Goal: Task Accomplishment & Management: Complete application form

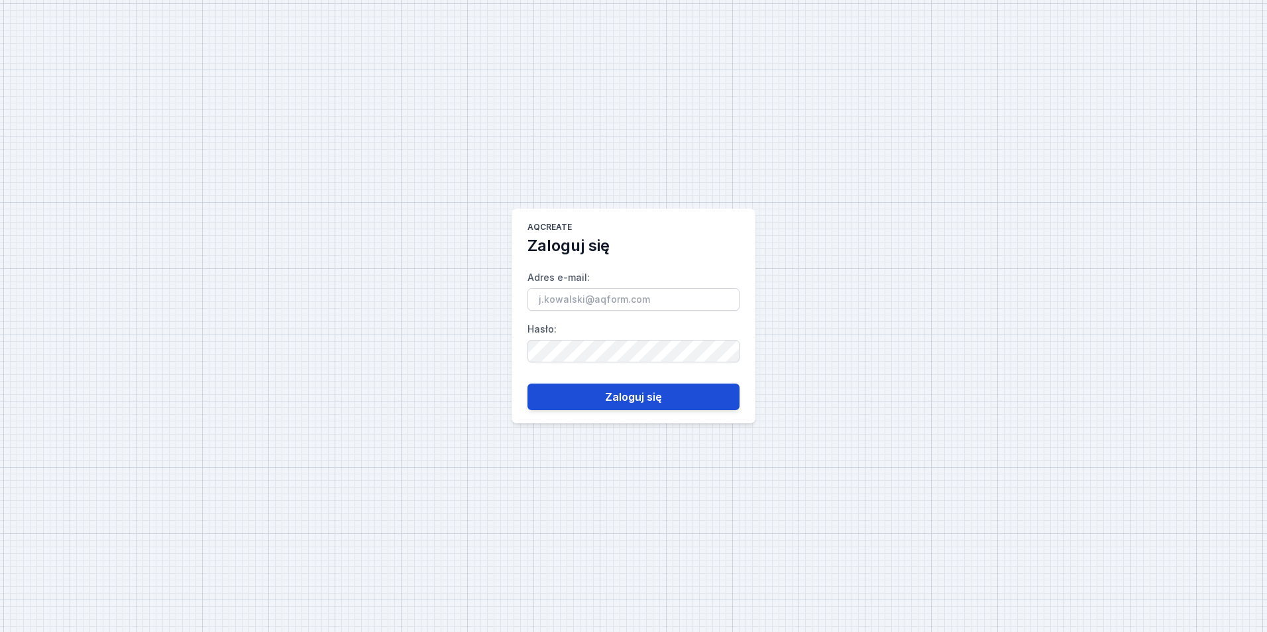
type input "[EMAIL_ADDRESS][PERSON_NAME][DOMAIN_NAME]"
click at [623, 396] on button "Zaloguj się" at bounding box center [633, 397] width 212 height 27
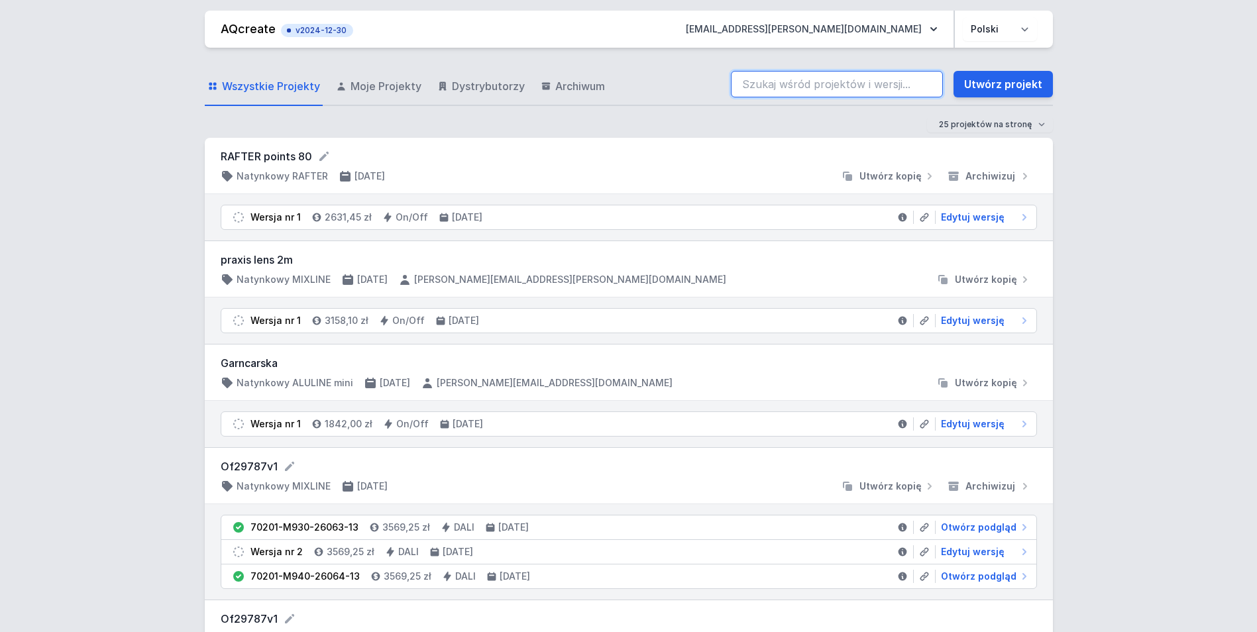
click at [819, 87] on input "search" at bounding box center [837, 84] width 212 height 27
type input "A"
click at [751, 89] on input "A" at bounding box center [837, 84] width 212 height 27
click at [717, 89] on div "Wszystkie Projekty Moje Projekty Dystrybutorzy Archiwum A Utwórz projekt" at bounding box center [629, 85] width 848 height 42
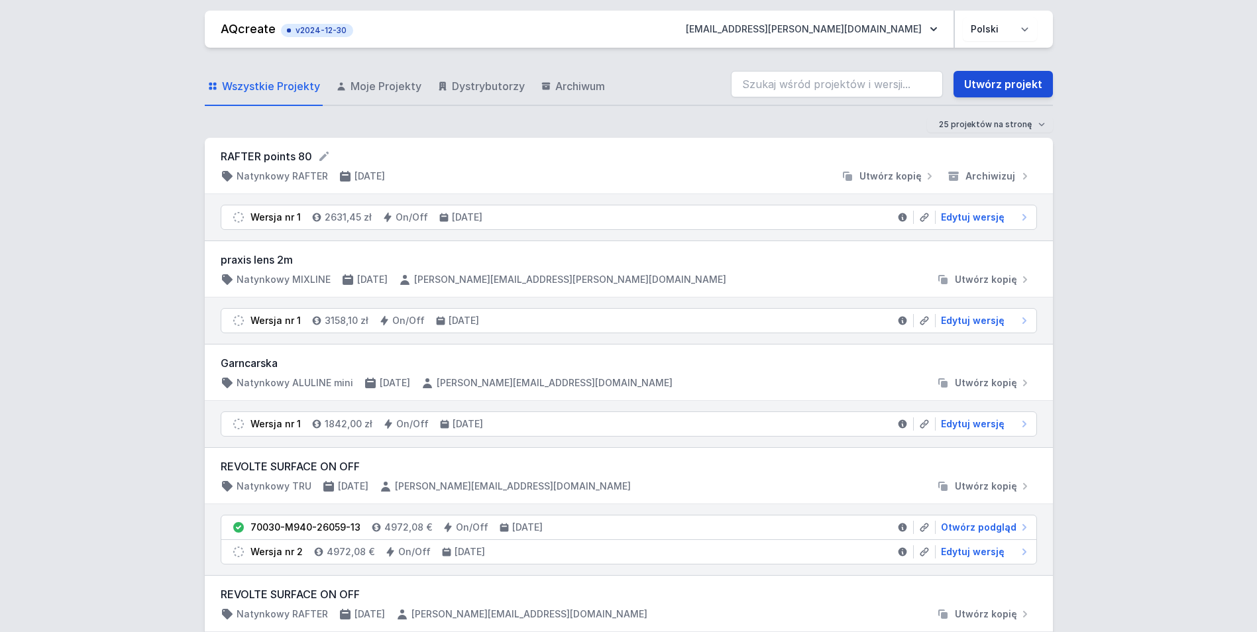
click at [993, 83] on link "Utwórz projekt" at bounding box center [1002, 84] width 99 height 27
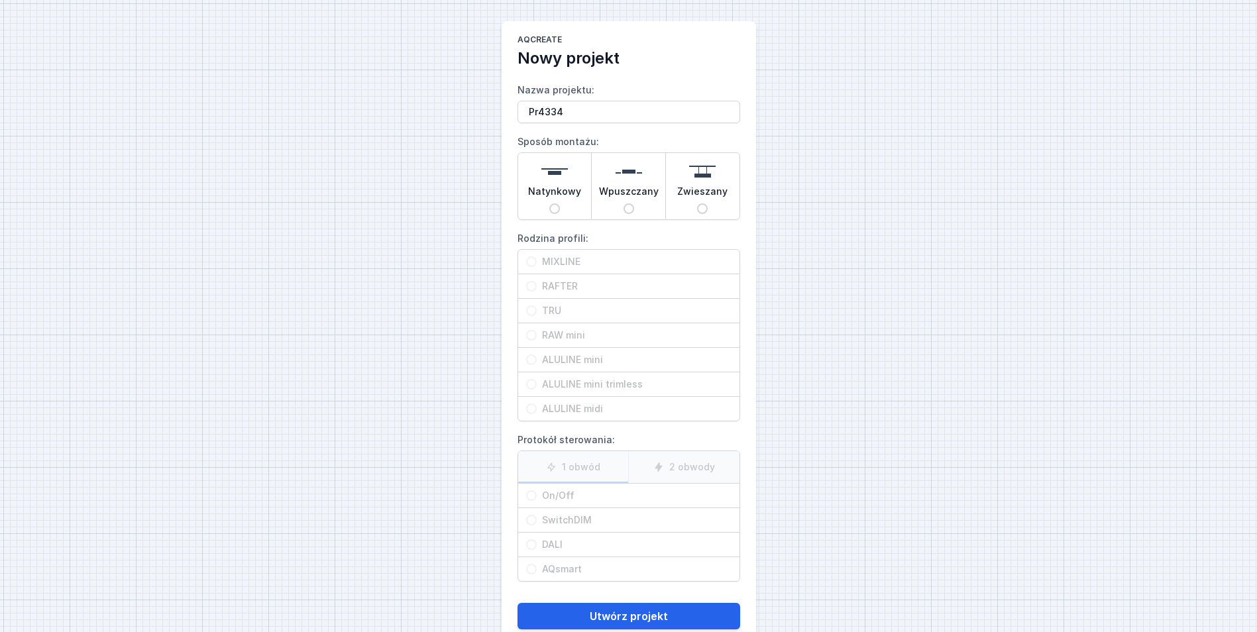
type input "Pr4334"
click at [570, 198] on span "Natynkowy" at bounding box center [554, 194] width 53 height 19
click at [560, 203] on input "Natynkowy" at bounding box center [554, 208] width 11 height 11
radio input "true"
click at [597, 409] on span "ALULINE midi" at bounding box center [634, 408] width 195 height 13
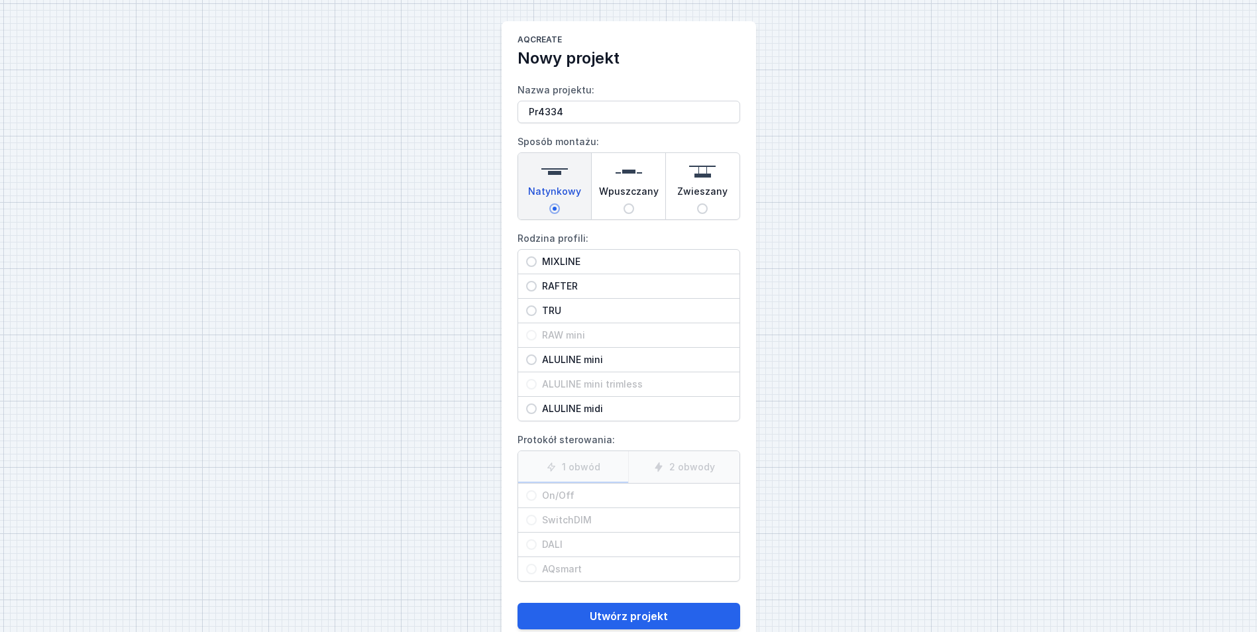
click at [537, 409] on input "ALULINE midi" at bounding box center [531, 409] width 11 height 11
radio input "true"
click at [592, 500] on span "On/Off" at bounding box center [634, 495] width 195 height 13
click at [537, 500] on input "On/Off" at bounding box center [531, 495] width 11 height 11
radio input "true"
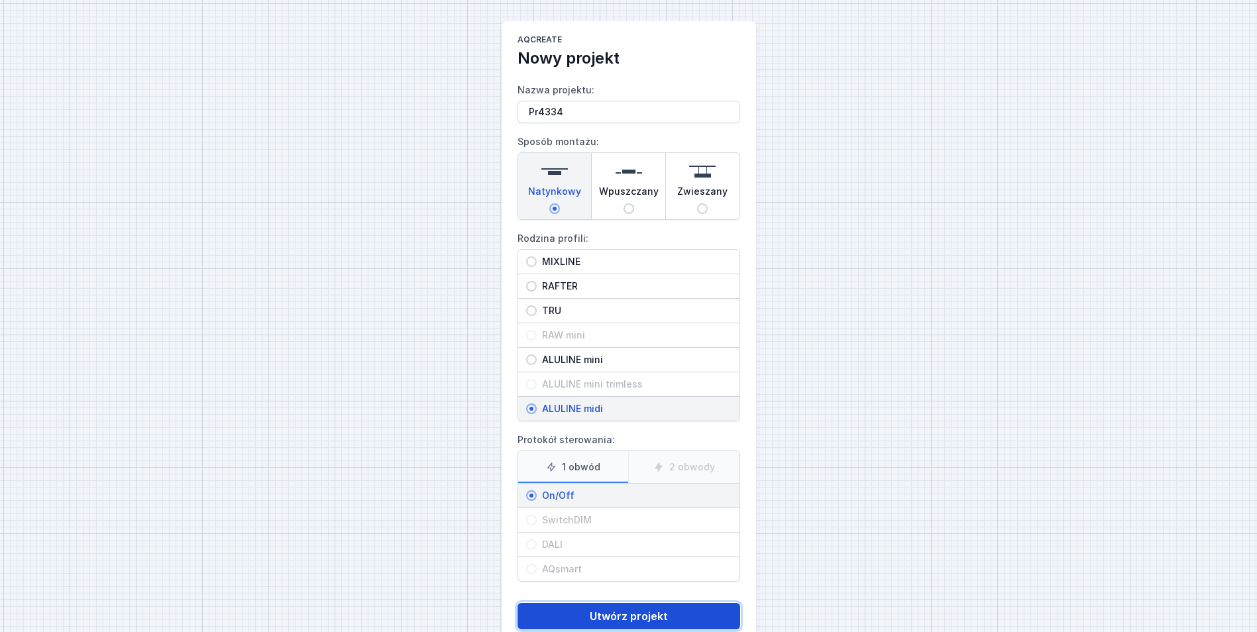
click at [682, 614] on button "Utwórz projekt" at bounding box center [628, 616] width 223 height 27
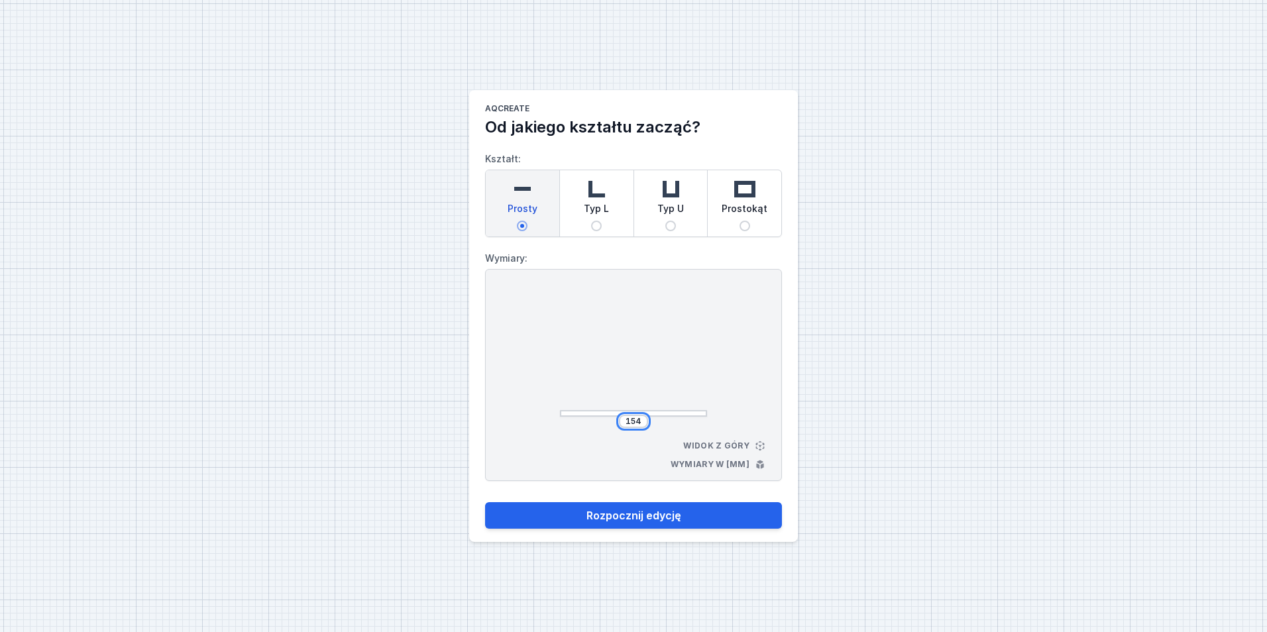
click at [639, 423] on input "154" at bounding box center [633, 421] width 21 height 11
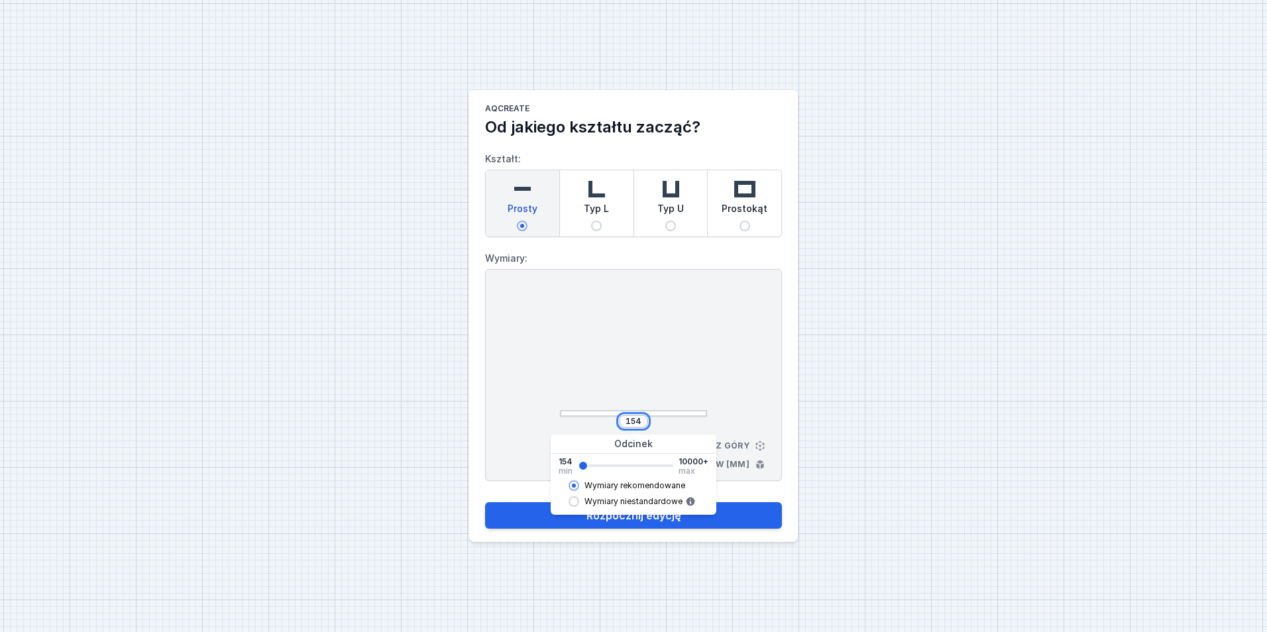
click at [639, 423] on input "154" at bounding box center [633, 421] width 21 height 11
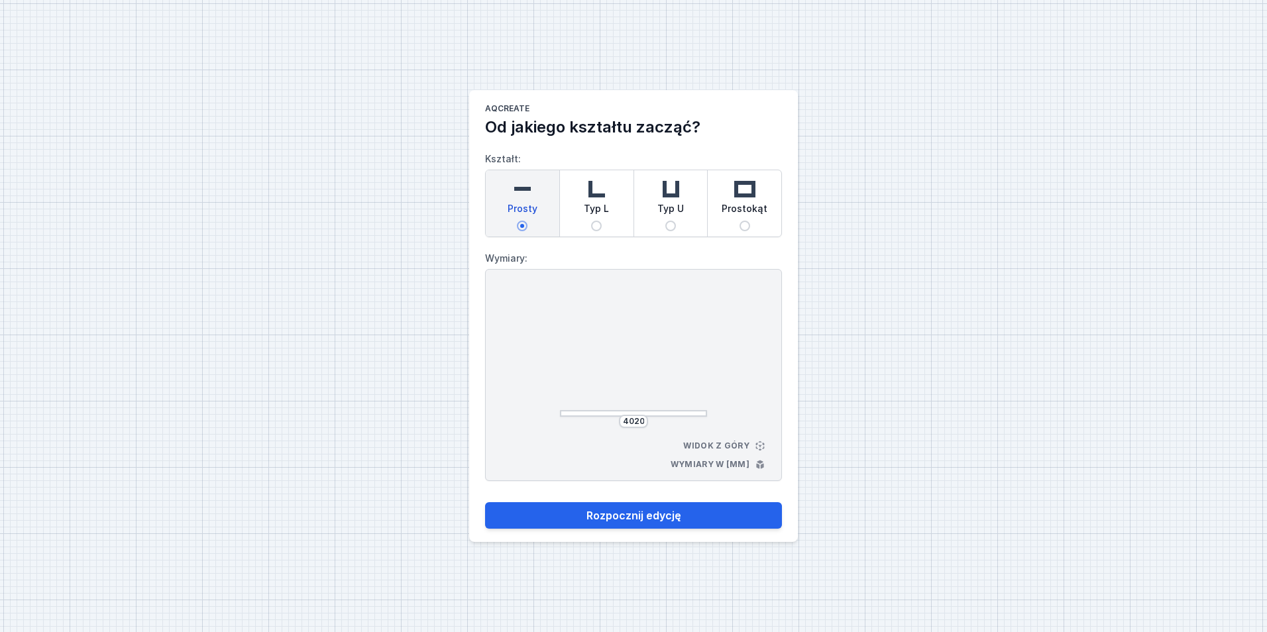
click at [633, 373] on div at bounding box center [633, 354] width 147 height 126
click at [631, 422] on input "4020" at bounding box center [633, 421] width 21 height 11
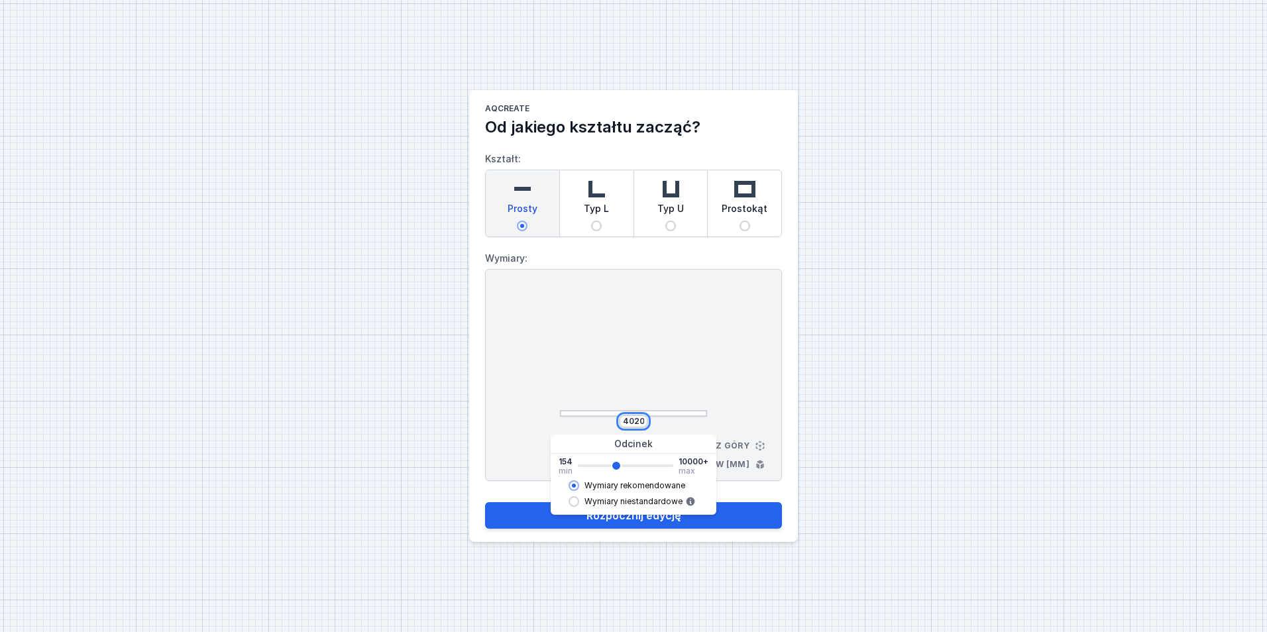
click at [637, 425] on input "4020" at bounding box center [633, 421] width 21 height 11
type input "3790"
type input "3788"
type input "3698"
type input "3696"
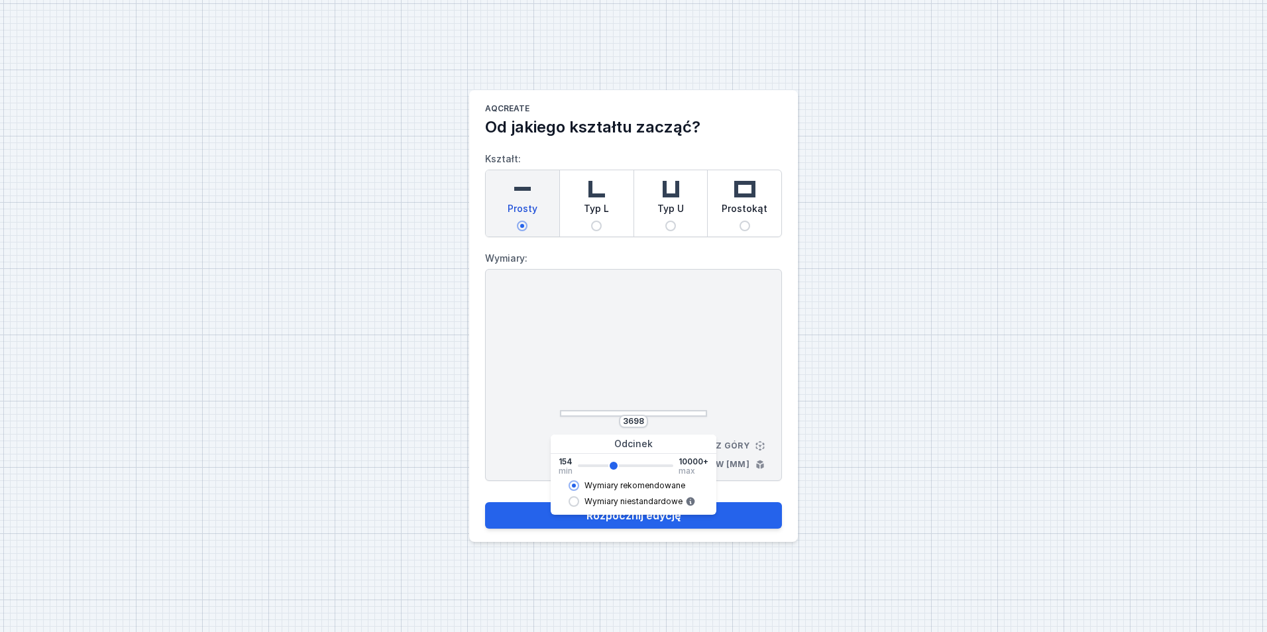
type input "3606"
type input "3604"
type input "3698"
type input "3696"
type input "3790"
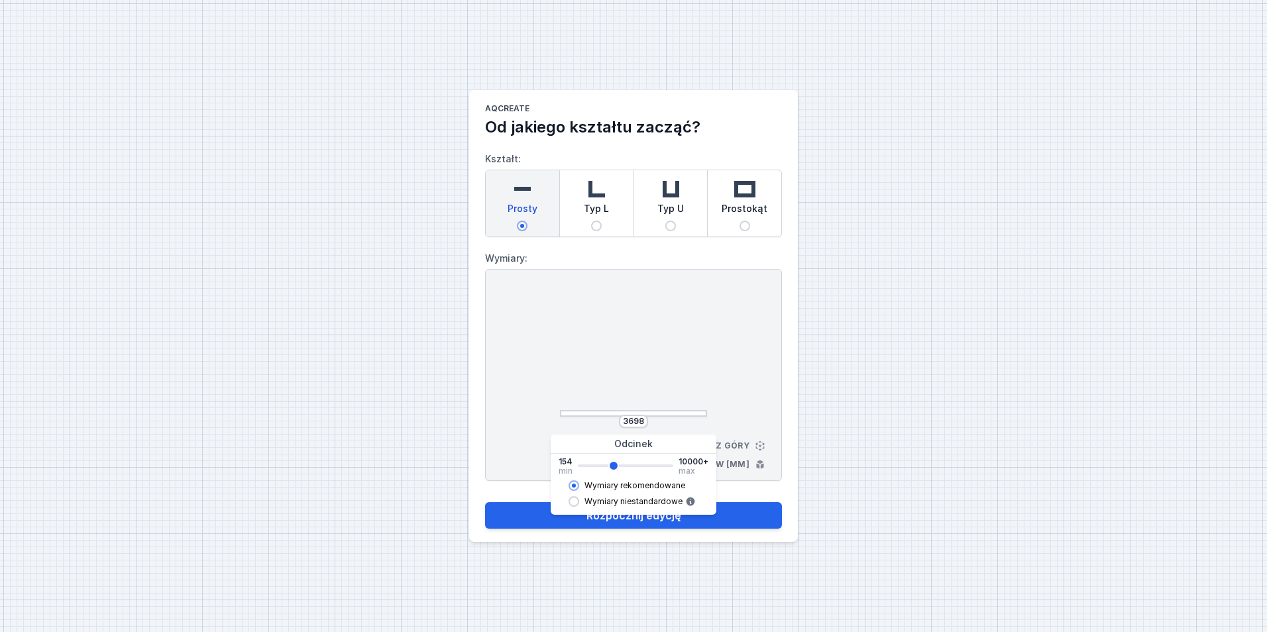
type input "3788"
type input "3836"
type input "3834"
type input "3928"
type input "3926"
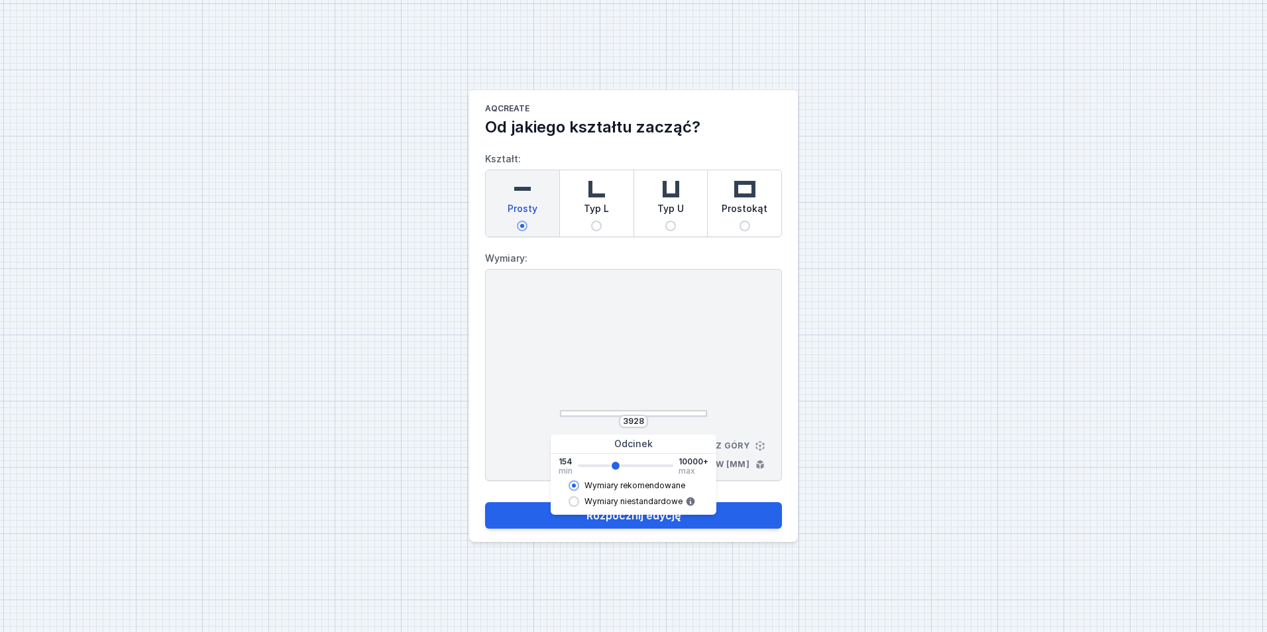
type input "4020"
type input "4018"
type input "4066"
type input "4064"
type input "4020"
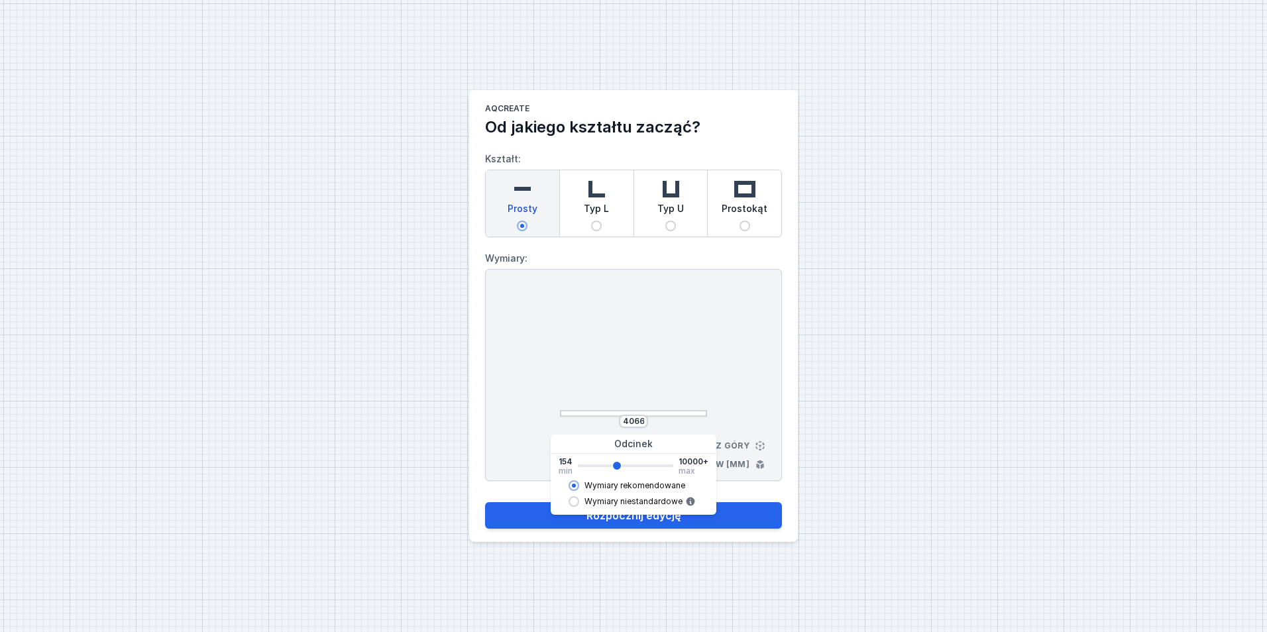
type input "4018"
type input "3928"
click at [616, 467] on input "range" at bounding box center [625, 465] width 95 height 3
type input "3926"
type input "4158"
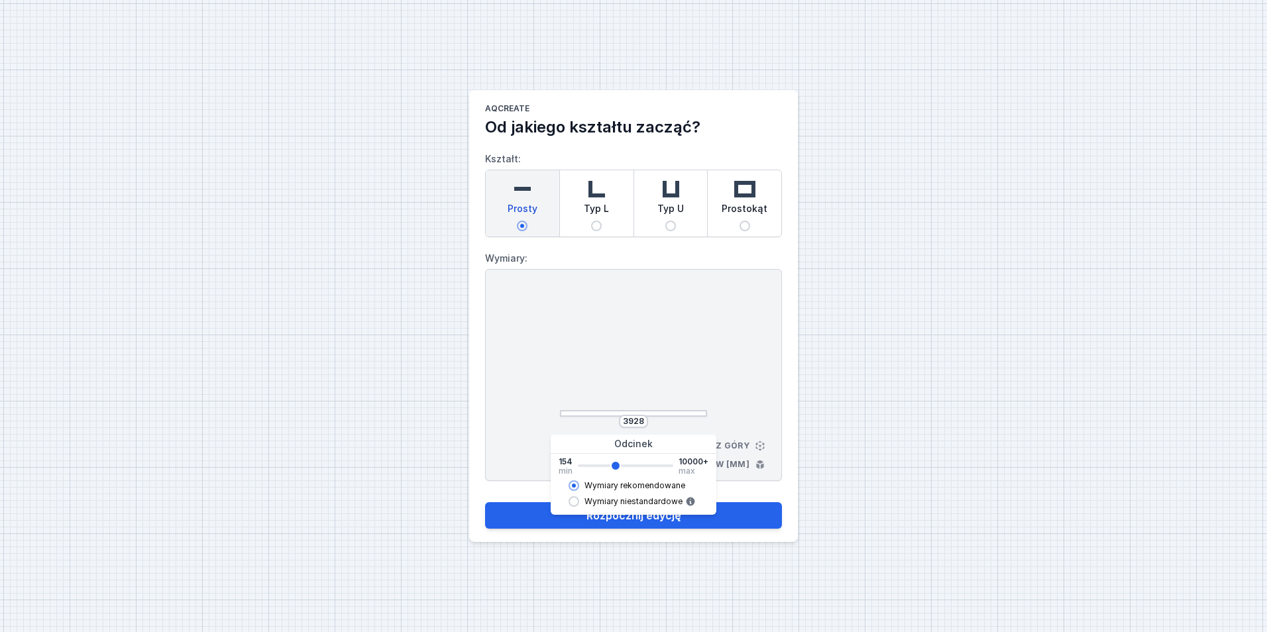
type input "4156"
type input "4252"
type input "4248"
type input "4158"
type input "4156"
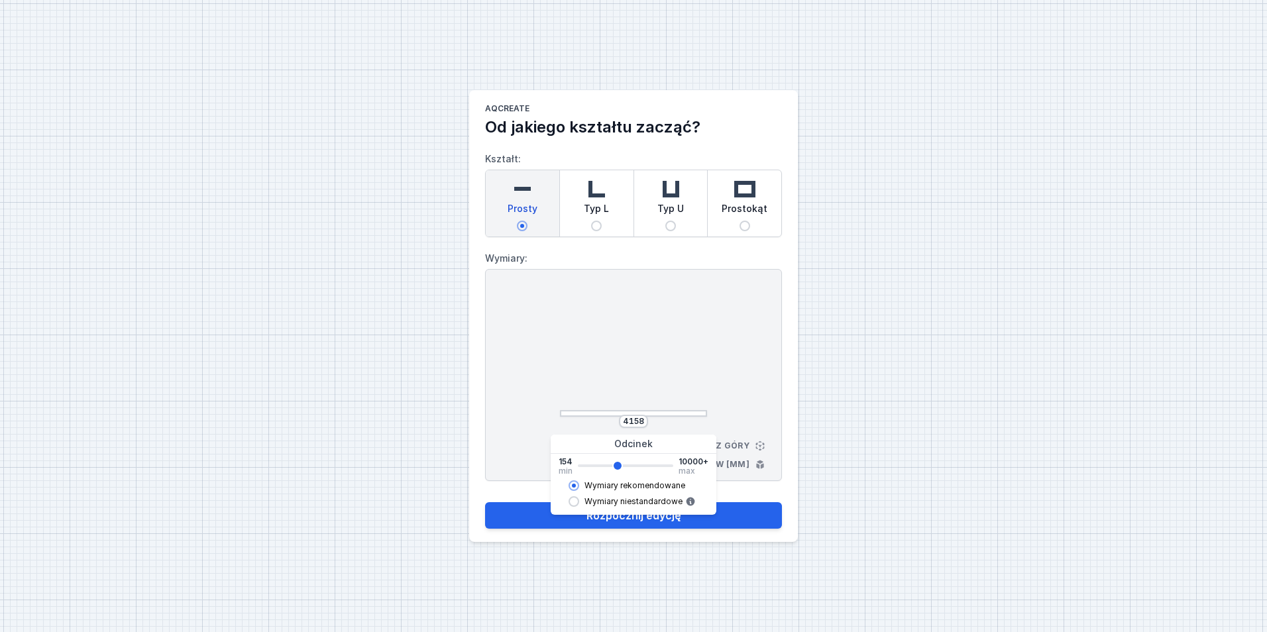
type input "4066"
type input "4064"
type input "4020"
type input "4018"
type input "3928"
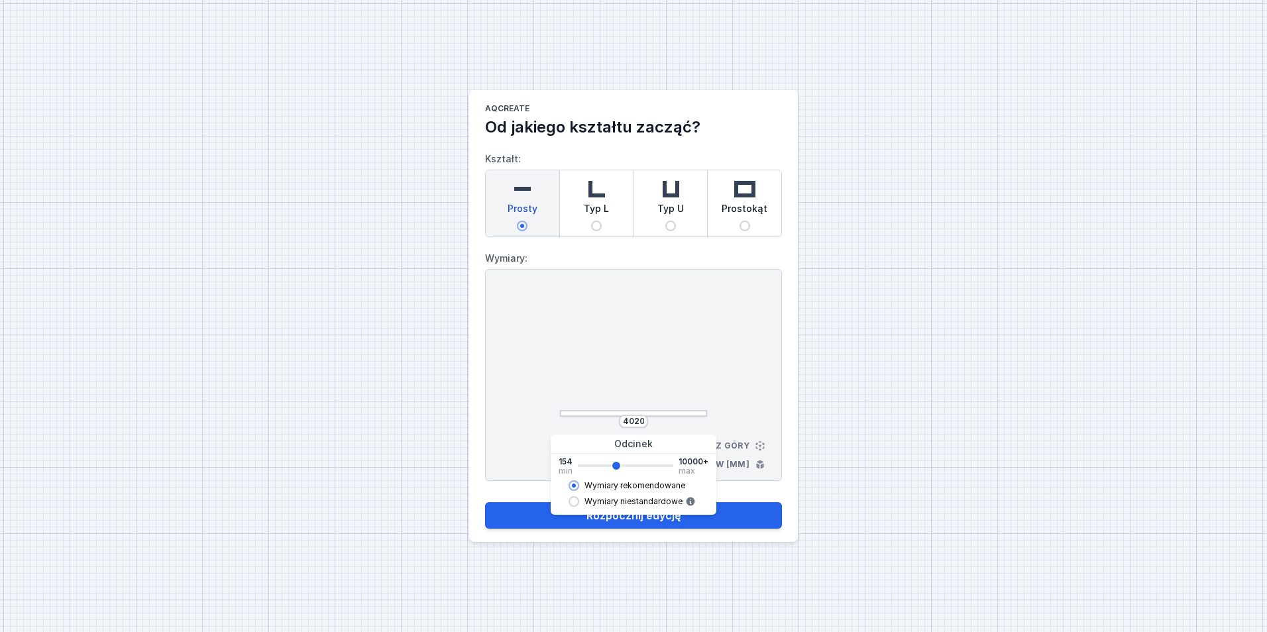
type input "3926"
click at [616, 467] on input "range" at bounding box center [625, 465] width 95 height 3
click at [664, 343] on div at bounding box center [633, 354] width 147 height 126
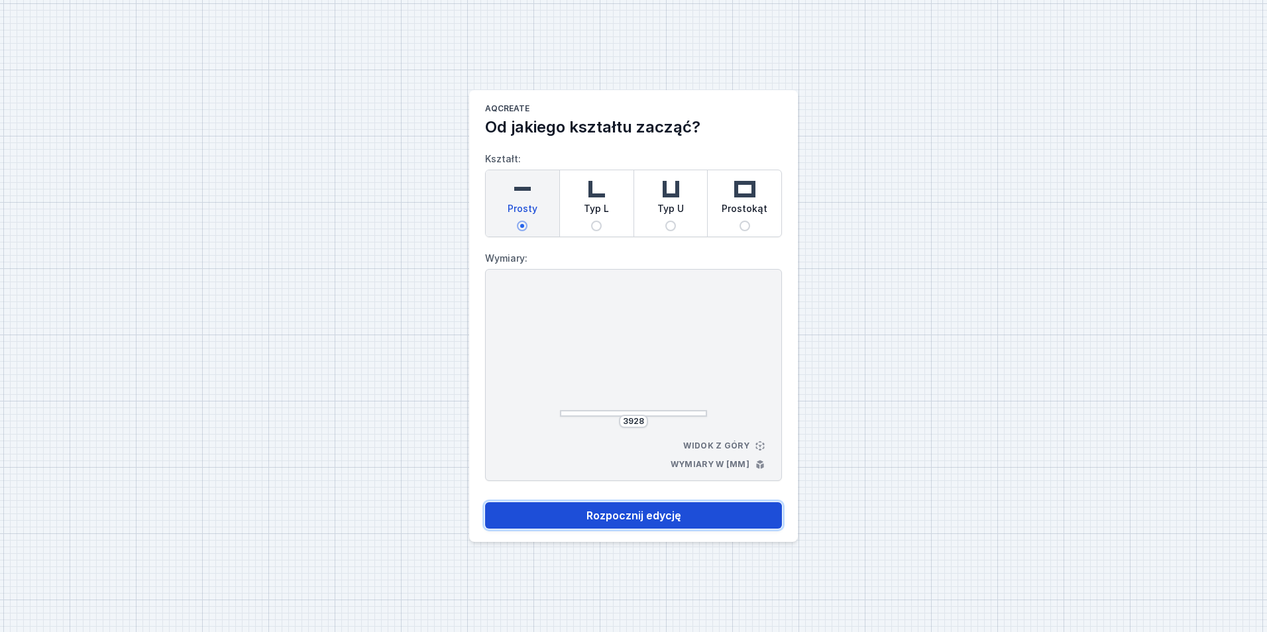
click at [671, 508] on button "Rozpocznij edycję" at bounding box center [633, 515] width 297 height 27
select select "3000"
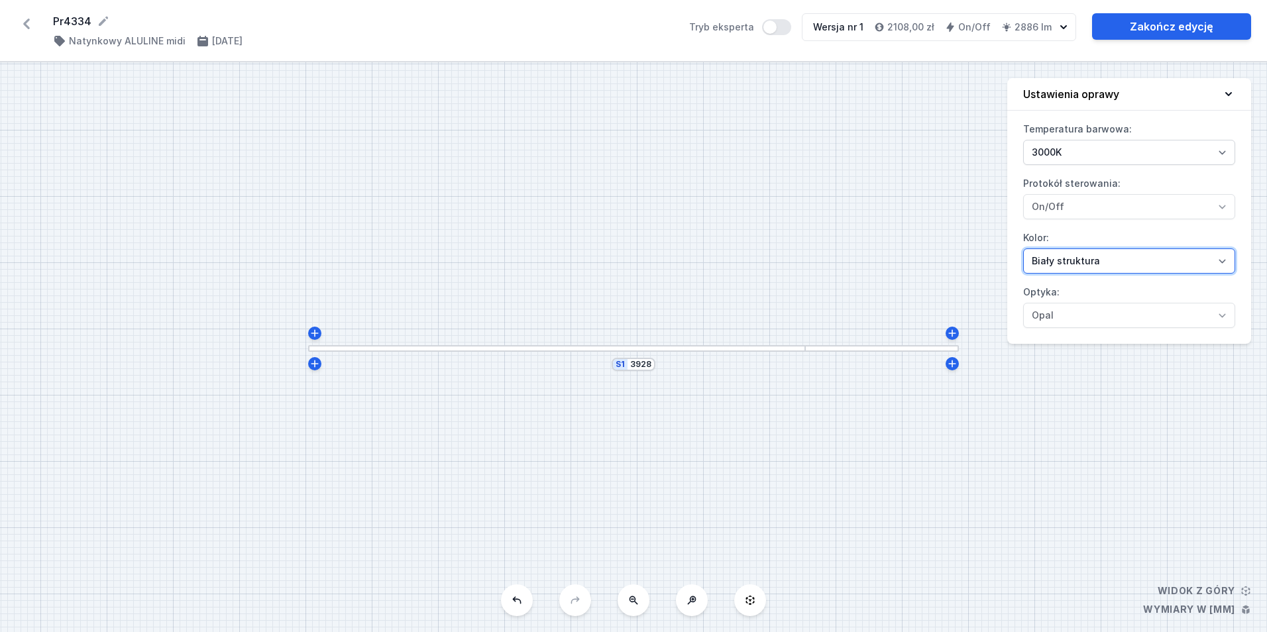
click at [1105, 255] on select "[PERSON_NAME] struktura [PERSON_NAME] struktura Złoty struktura Miedziany [PERS…" at bounding box center [1129, 260] width 212 height 25
select select "2"
click at [1023, 248] on select "[PERSON_NAME] struktura [PERSON_NAME] struktura Złoty struktura Miedziany [PERS…" at bounding box center [1129, 260] width 212 height 25
click at [1185, 25] on link "Zakończ edycję" at bounding box center [1171, 26] width 159 height 27
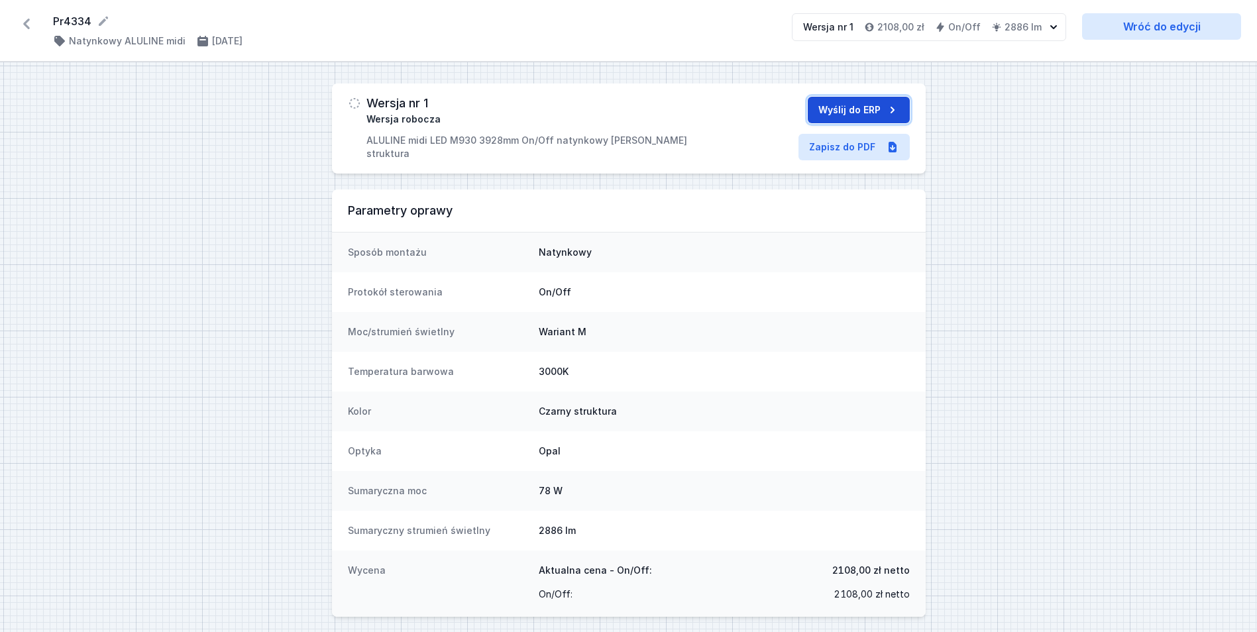
click at [874, 115] on button "Wyślij do ERP" at bounding box center [859, 110] width 102 height 27
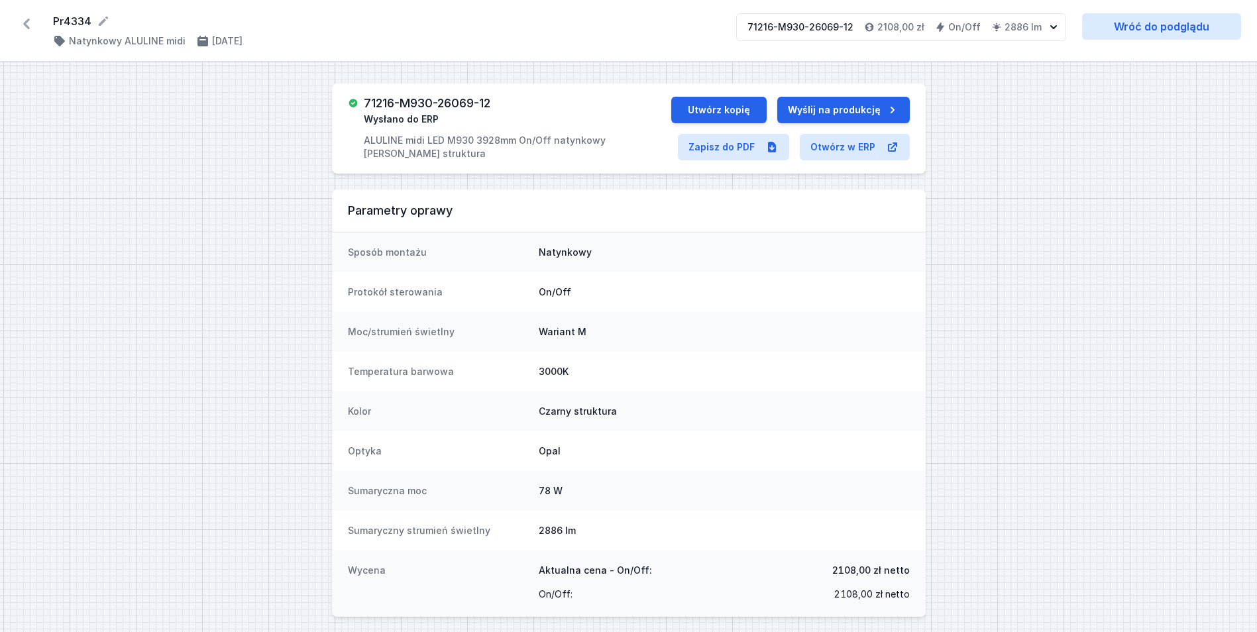
click at [467, 102] on h3 "71216-M930-26069-12" at bounding box center [427, 103] width 127 height 13
copy h3 "71216-M930-26069-12"
